Goal: Entertainment & Leisure: Consume media (video, audio)

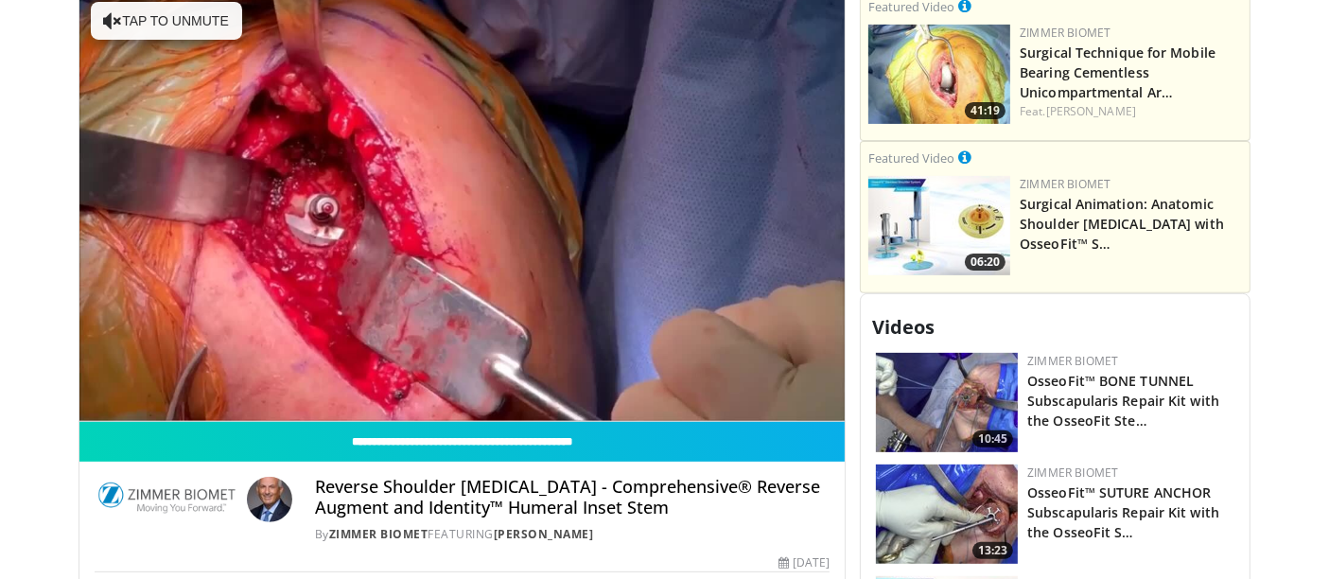
scroll to position [630, 0]
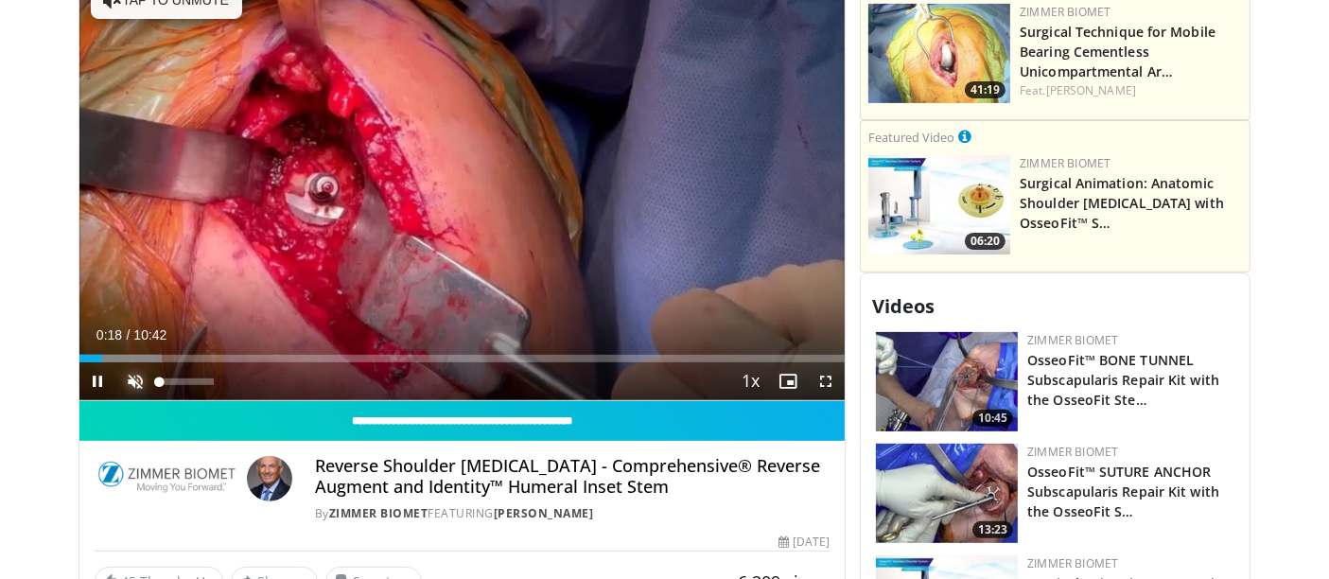
click at [140, 362] on span "Video Player" at bounding box center [136, 381] width 38 height 38
click at [820, 362] on span "Video Player" at bounding box center [826, 381] width 38 height 38
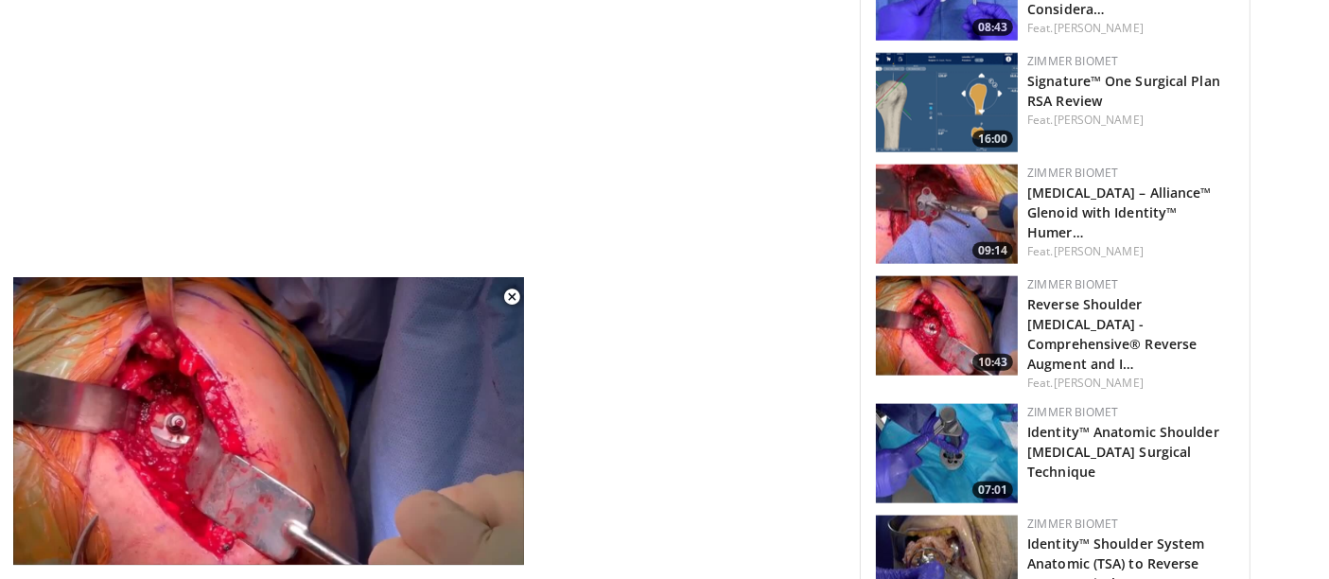
scroll to position [2172, 0]
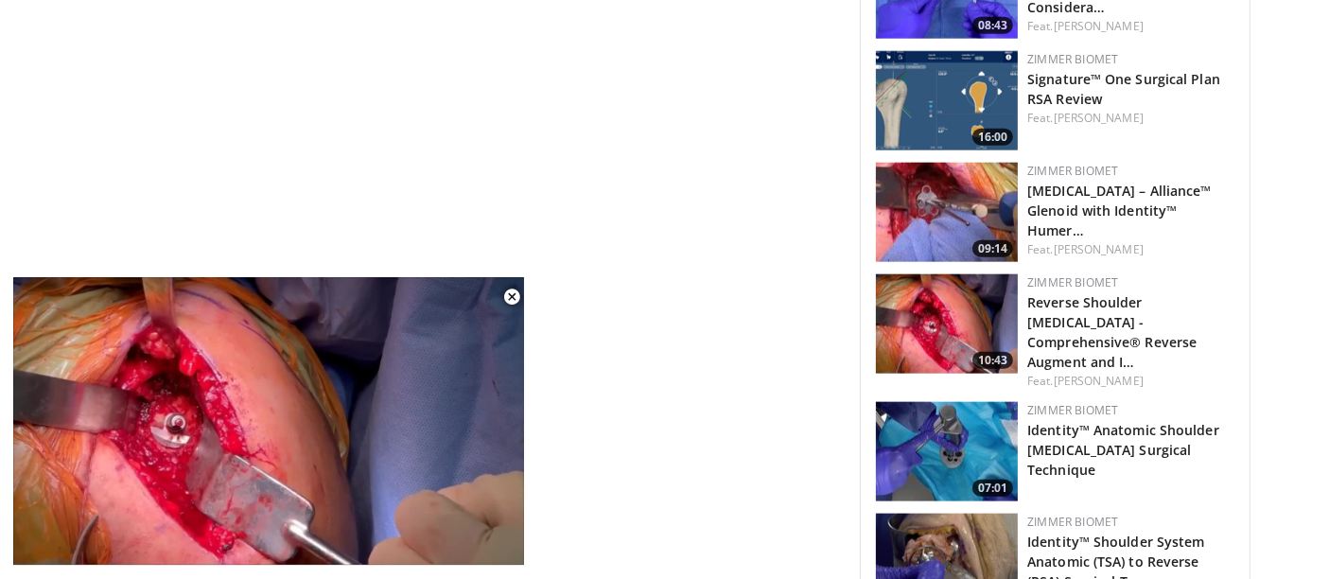
click at [972, 274] on img at bounding box center [947, 323] width 142 height 99
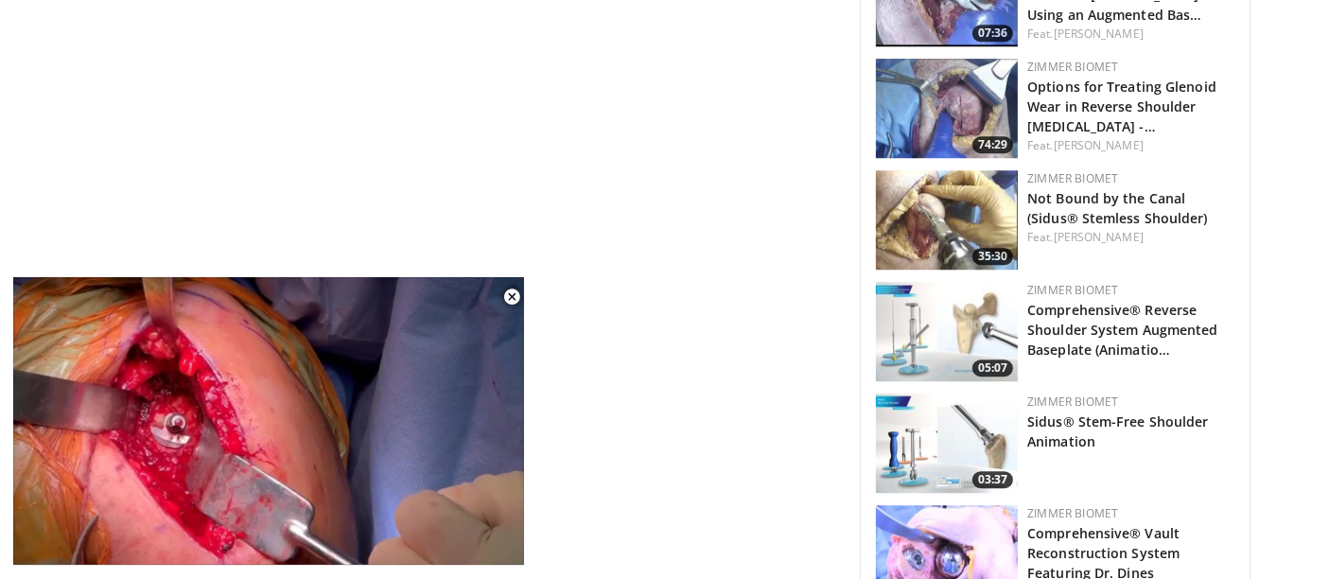
scroll to position [5324, 0]
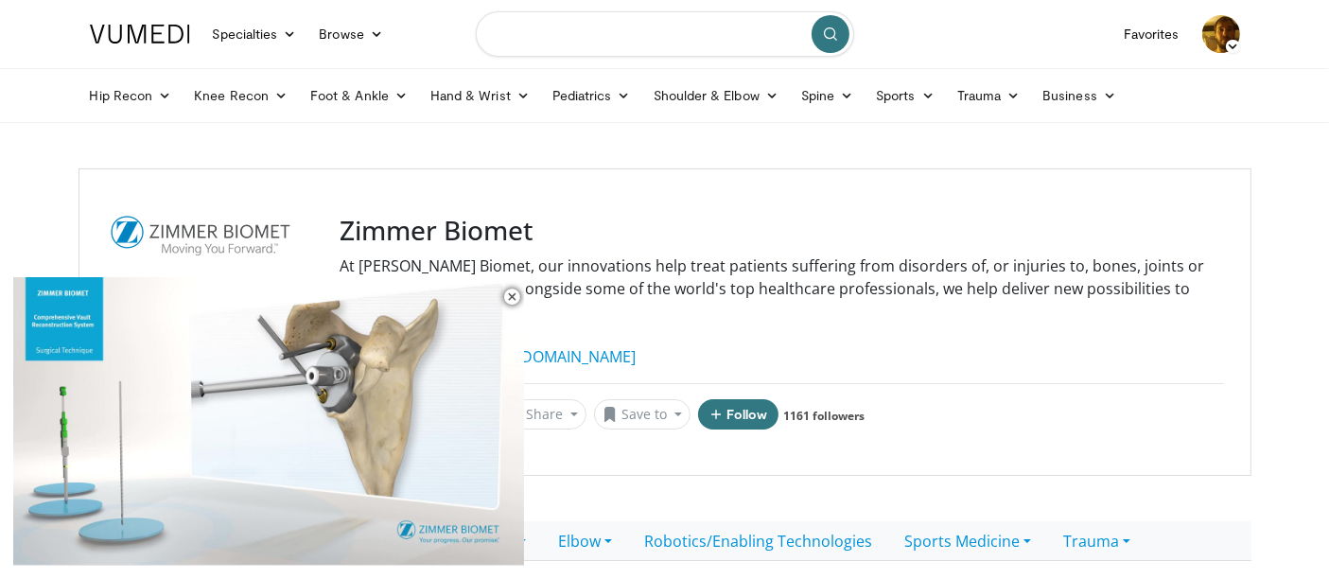
click at [616, 40] on input "Search topics, interventions" at bounding box center [665, 33] width 378 height 45
type input "**********"
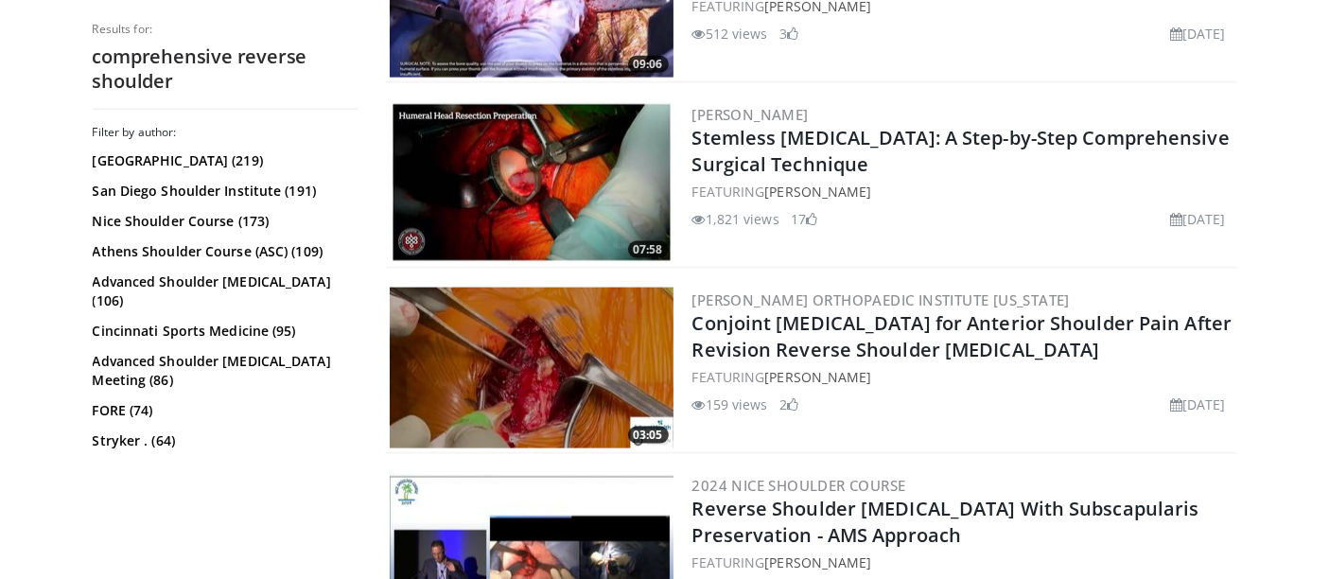
scroll to position [2662, 0]
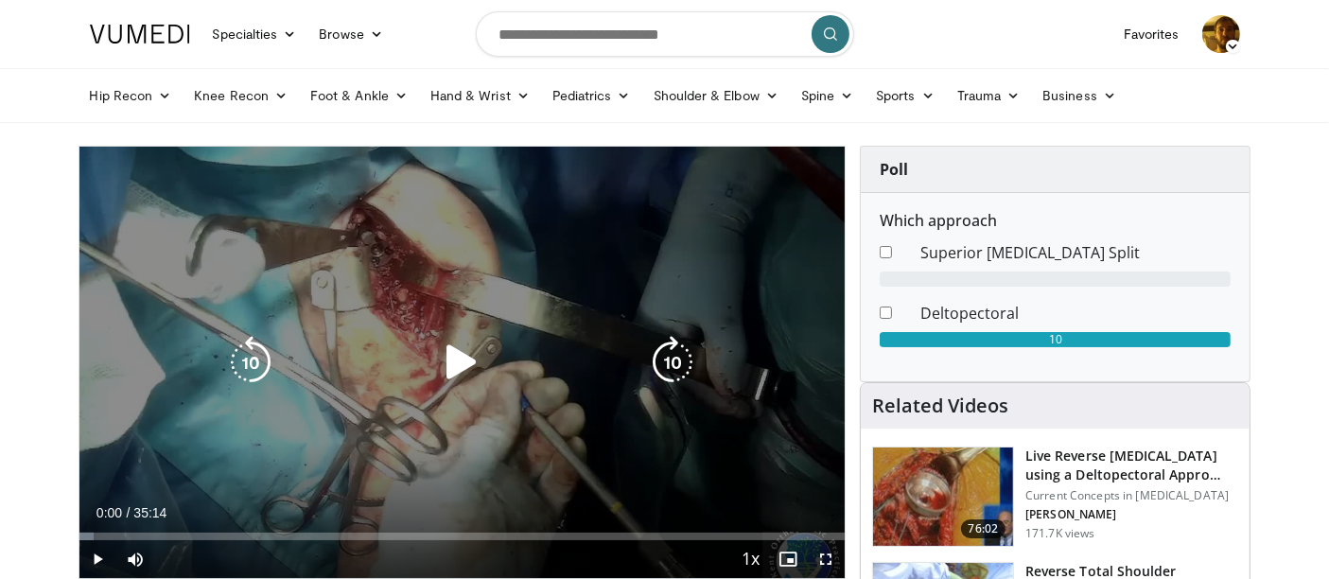
click at [454, 369] on icon "Video Player" at bounding box center [461, 362] width 53 height 53
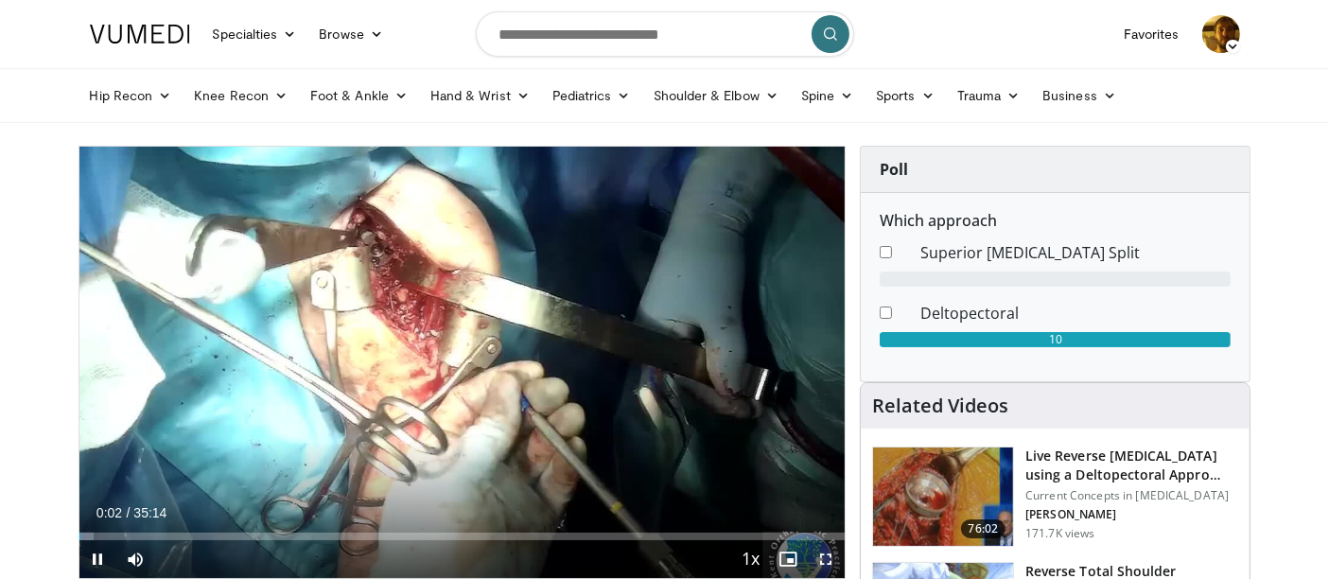
click at [824, 549] on span "Video Player" at bounding box center [826, 559] width 38 height 38
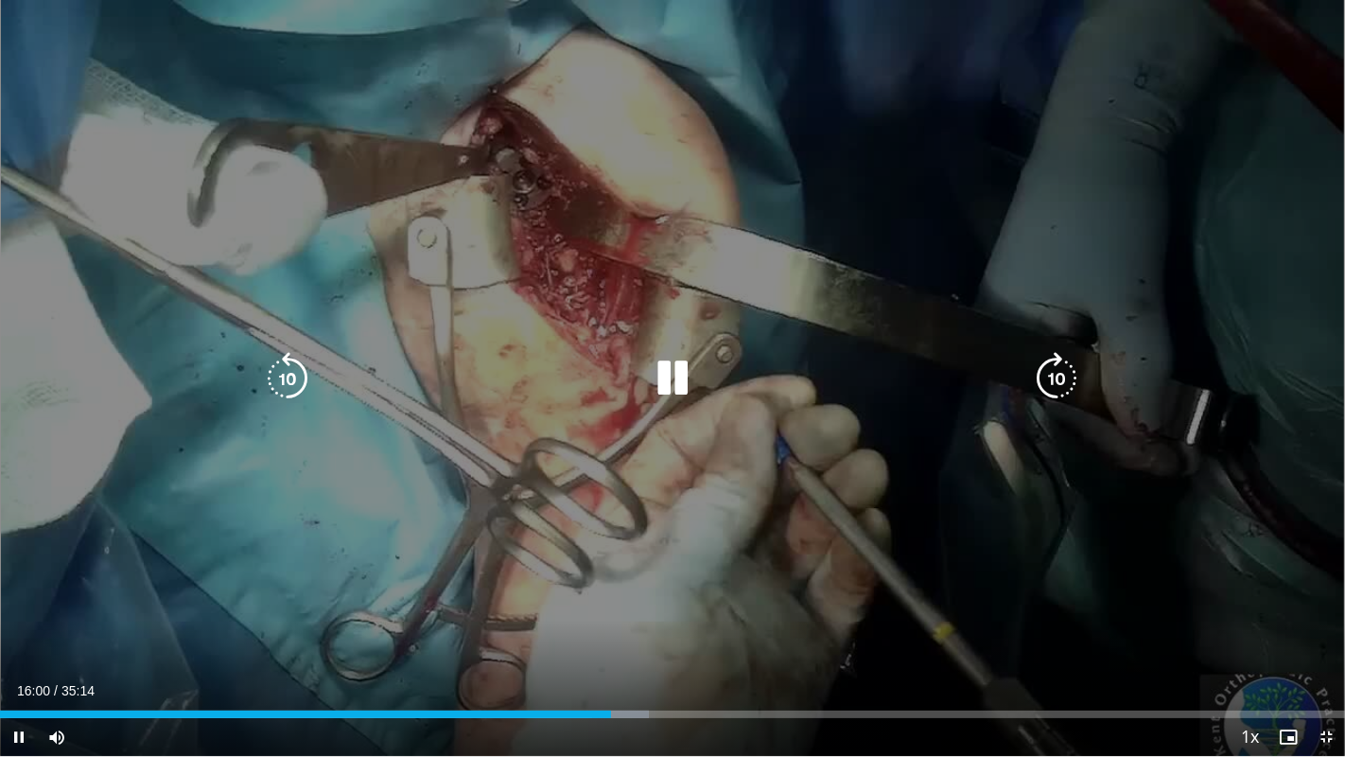
click at [238, 521] on div "20 seconds Tap to unmute" at bounding box center [672, 378] width 1345 height 756
